Goal: Find contact information: Find contact information

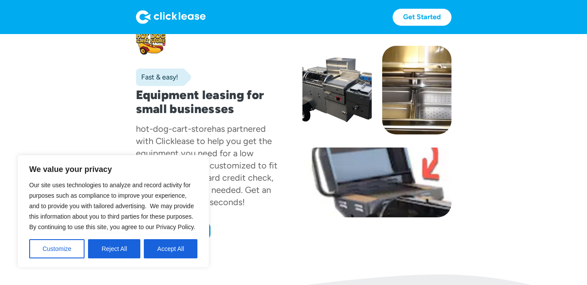
scroll to position [38, 0]
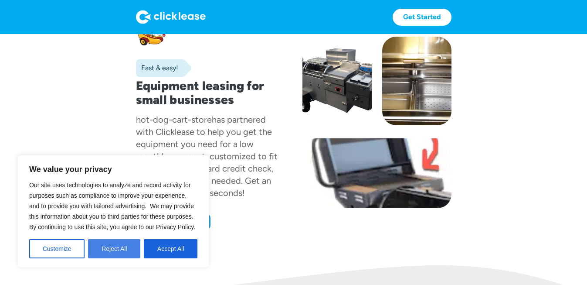
click at [126, 248] on button "Reject All" at bounding box center [114, 248] width 52 height 19
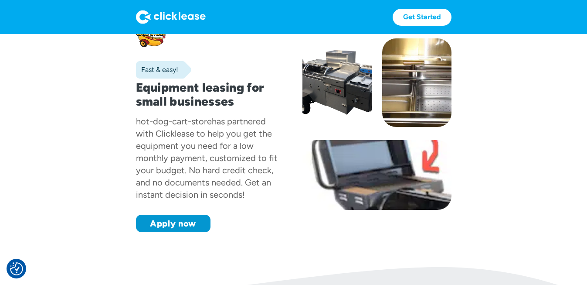
scroll to position [0, 0]
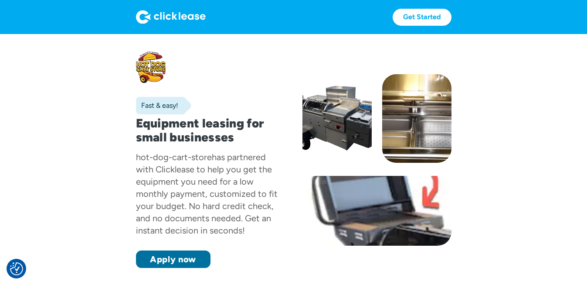
click at [154, 260] on link "Apply now" at bounding box center [173, 258] width 75 height 17
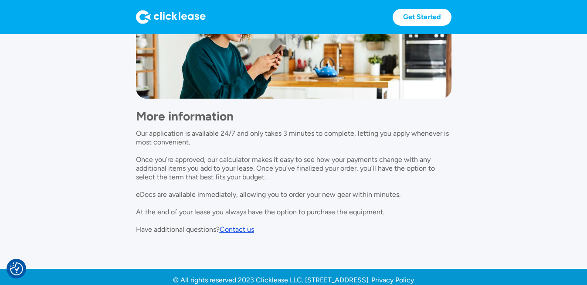
scroll to position [752, 0]
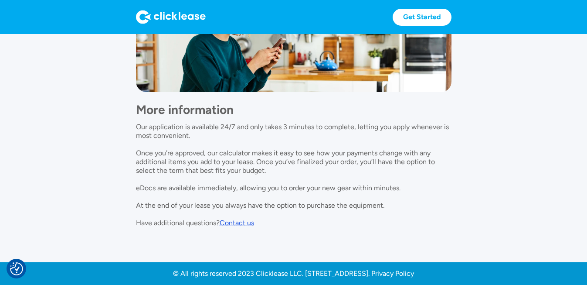
click at [241, 222] on div "Contact us" at bounding box center [237, 222] width 34 height 8
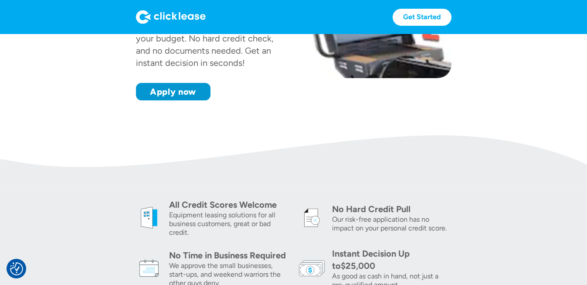
scroll to position [0, 0]
